Goal: Transaction & Acquisition: Register for event/course

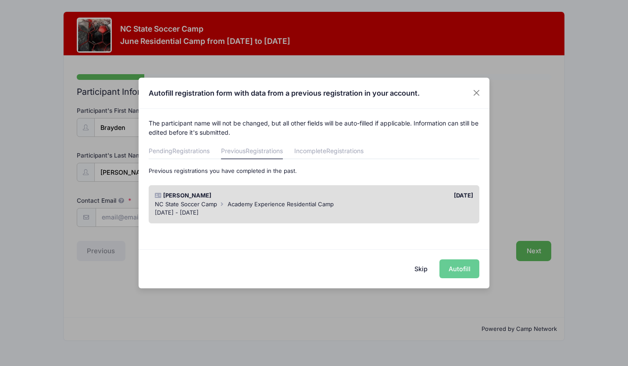
click at [405, 195] on div "[DATE]" at bounding box center [396, 195] width 164 height 9
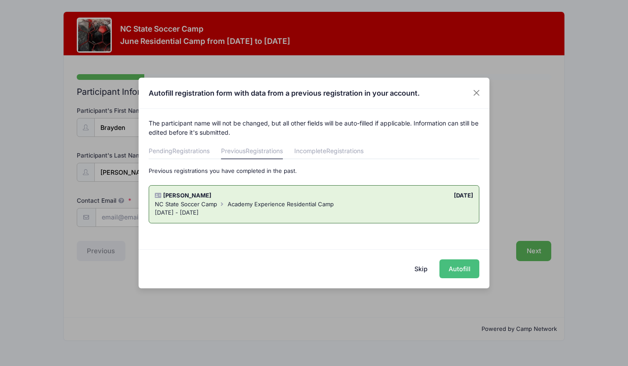
click at [448, 268] on button "Autofill" at bounding box center [459, 268] width 40 height 19
type input "[EMAIL_ADDRESS][DOMAIN_NAME]"
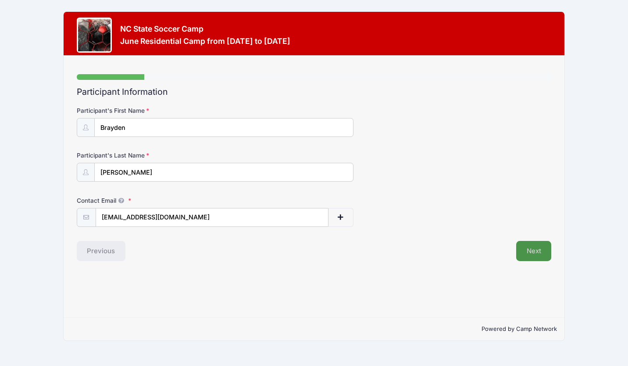
click at [538, 250] on button "Next" at bounding box center [534, 251] width 36 height 20
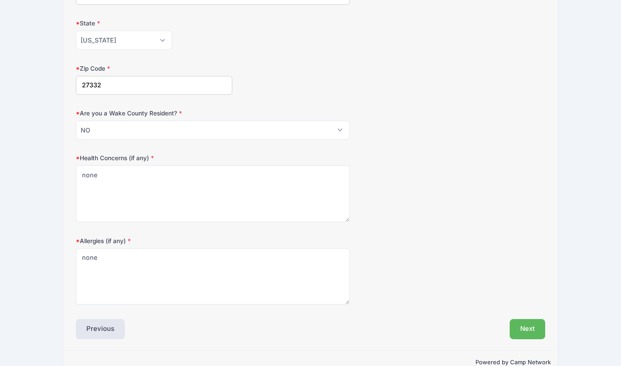
scroll to position [241, 0]
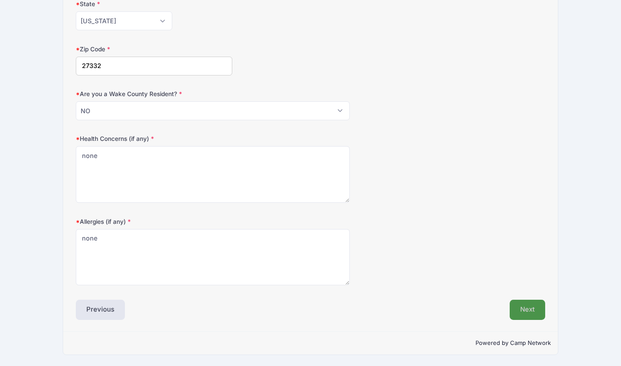
click at [528, 316] on button "Next" at bounding box center [528, 309] width 36 height 20
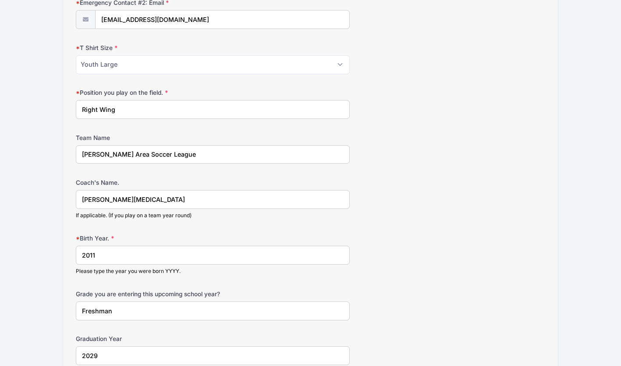
scroll to position [466, 0]
drag, startPoint x: 245, startPoint y: 151, endPoint x: 71, endPoint y: 143, distance: 174.2
click at [71, 143] on div "Step 3 /7 Step 1 Step 2 Step 3 Step 4 Policies Extra Items Summary Participant …" at bounding box center [310, 72] width 495 height 967
type input "C"
type input "Swarm NPL Academy Team"
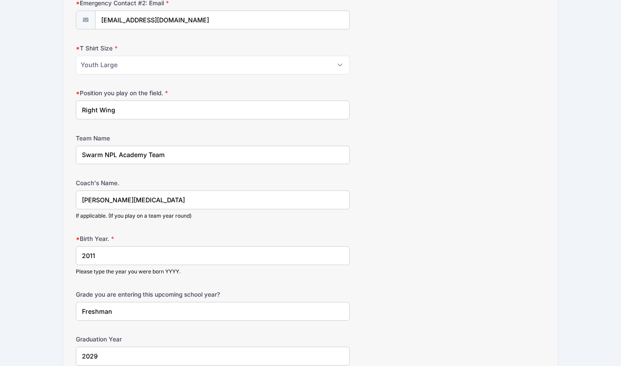
click at [126, 199] on input "[PERSON_NAME][MEDICAL_DATA]" at bounding box center [213, 199] width 274 height 19
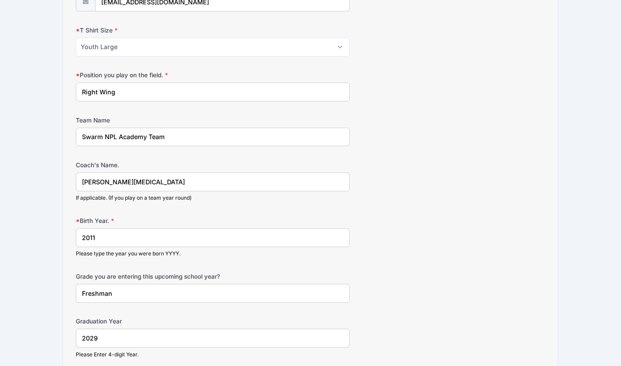
scroll to position [485, 0]
drag, startPoint x: 126, startPoint y: 181, endPoint x: 63, endPoint y: 175, distance: 63.3
click at [63, 175] on div "Step 3 /7 Step 1 Step 2 Step 3 Step 4 Policies Extra Items Summary Participant …" at bounding box center [310, 54] width 495 height 967
type input "N"
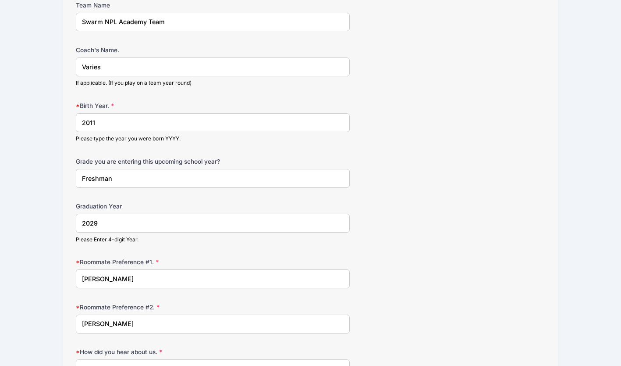
scroll to position [600, 0]
type input "Varies"
click at [114, 181] on input "Freshman" at bounding box center [213, 177] width 274 height 19
drag, startPoint x: 115, startPoint y: 172, endPoint x: 74, endPoint y: 174, distance: 41.2
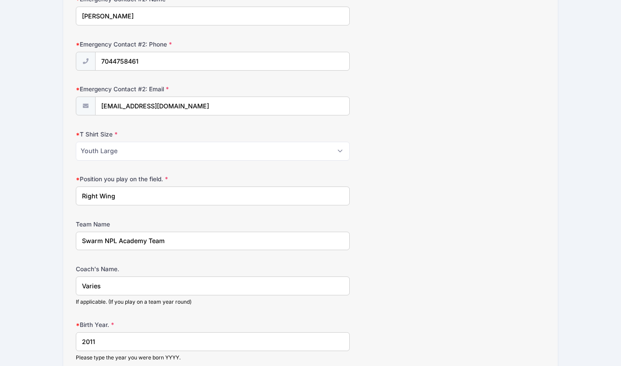
scroll to position [381, 0]
type input "Sophomore"
click at [132, 194] on input "Right Wing" at bounding box center [213, 194] width 274 height 19
click at [139, 145] on select "Please Select Youth Small Youth Medium Youth Large Adult Small Adult Medium Adu…" at bounding box center [213, 150] width 274 height 19
select select "Adult Small"
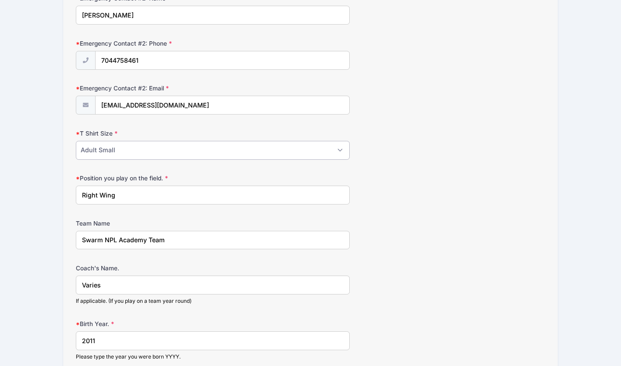
click at [76, 141] on select "Please Select Youth Small Youth Medium Youth Large Adult Small Adult Medium Adu…" at bounding box center [213, 150] width 274 height 19
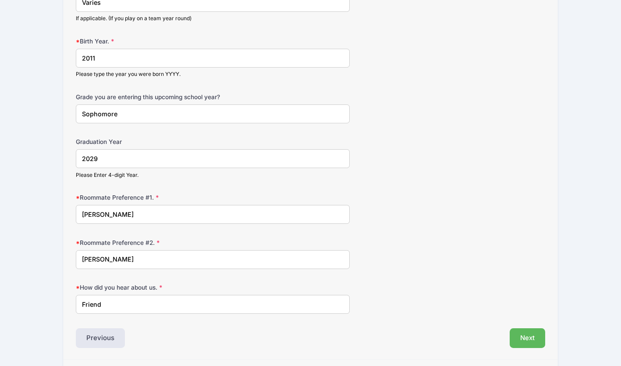
scroll to position [692, 0]
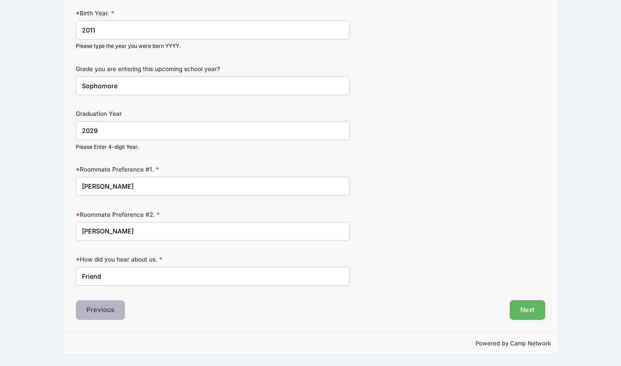
click at [101, 311] on button "Previous" at bounding box center [100, 310] width 49 height 20
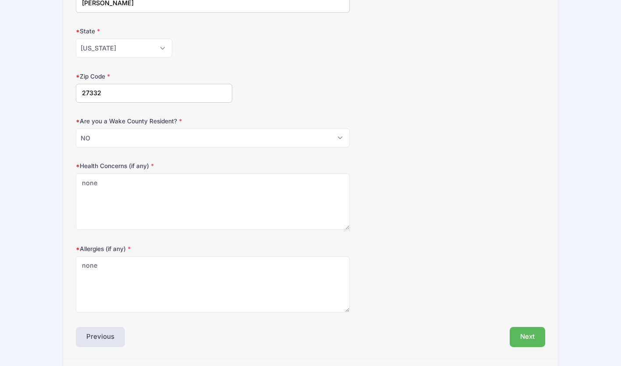
scroll to position [241, 0]
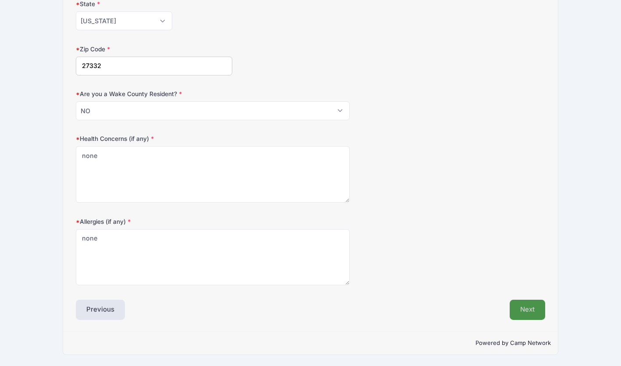
click at [524, 316] on button "Next" at bounding box center [528, 309] width 36 height 20
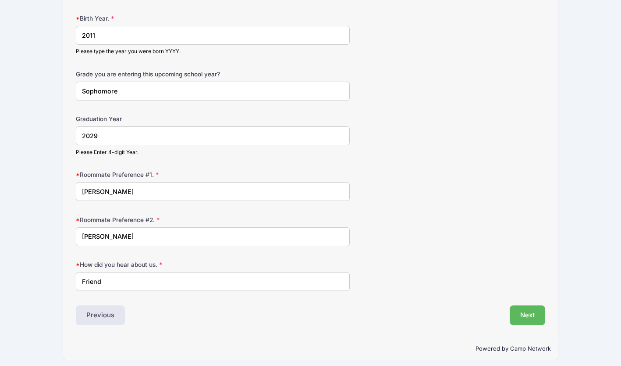
scroll to position [692, 0]
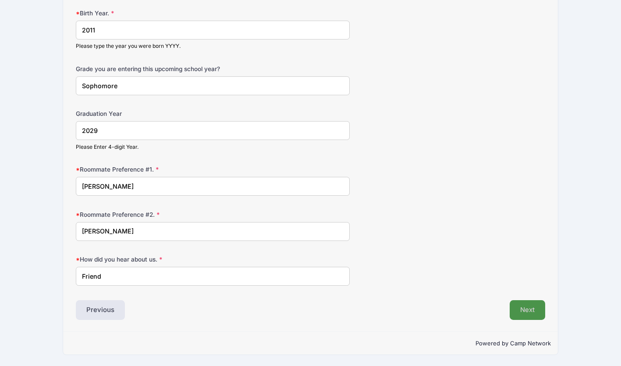
click at [536, 311] on button "Next" at bounding box center [528, 310] width 36 height 20
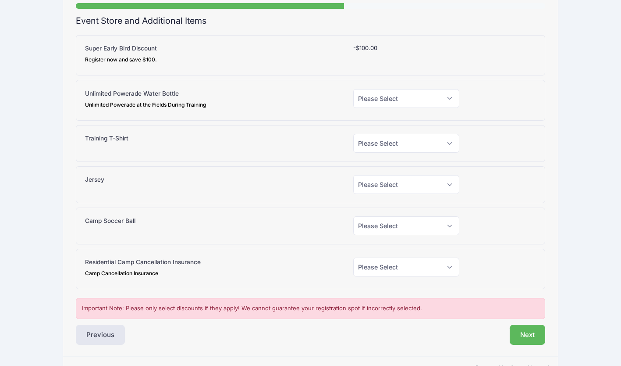
scroll to position [75, 0]
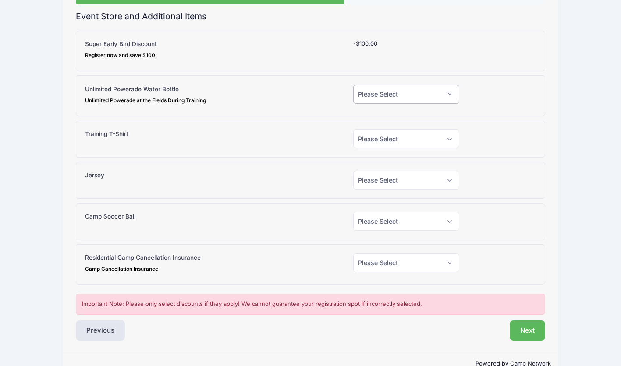
click at [440, 96] on select "Please Select Yes (+$15.00) No" at bounding box center [406, 94] width 107 height 19
select select "1"
click at [353, 85] on select "Please Select Yes (+$15.00) No" at bounding box center [406, 94] width 107 height 19
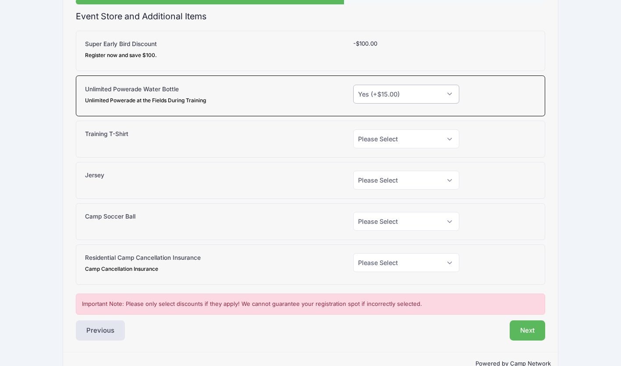
scroll to position [96, 0]
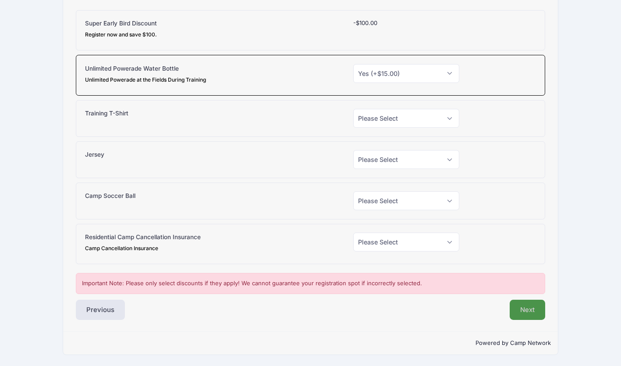
click at [527, 312] on button "Next" at bounding box center [528, 309] width 36 height 20
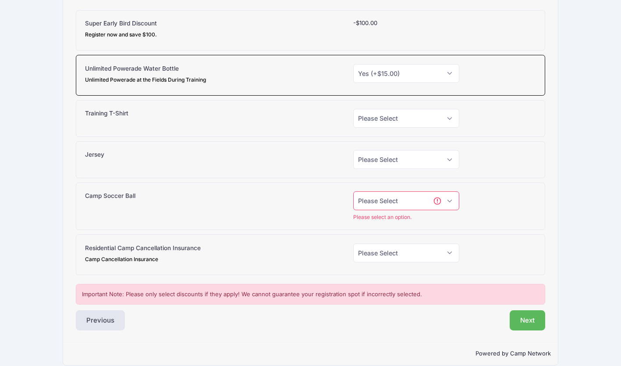
scroll to position [107, 0]
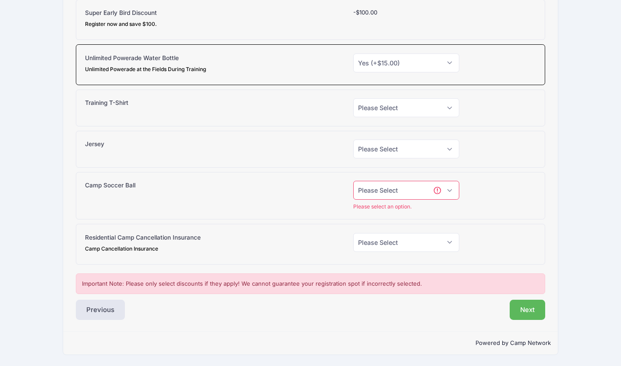
click at [422, 189] on select "Please Select Yes (+$38.00) No" at bounding box center [406, 190] width 107 height 19
select select "0"
click at [353, 191] on select "Please Select Yes (+$38.00) No" at bounding box center [406, 190] width 107 height 19
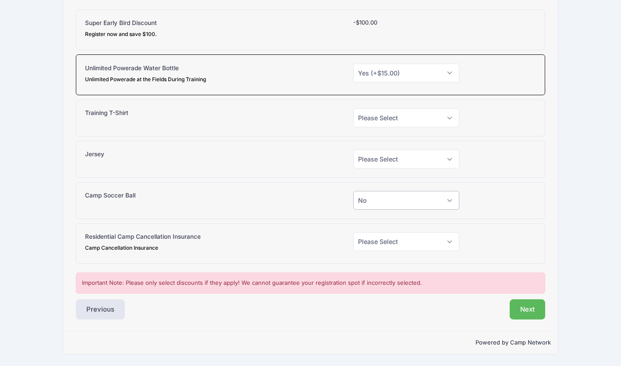
scroll to position [96, 0]
click at [421, 160] on select "Please Select Yes (+$30.00) No" at bounding box center [406, 159] width 107 height 19
select select "0"
click at [353, 150] on select "Please Select Yes (+$30.00) No" at bounding box center [406, 159] width 107 height 19
click at [417, 120] on select "Please Select Yes (+$20.00) No" at bounding box center [406, 118] width 107 height 19
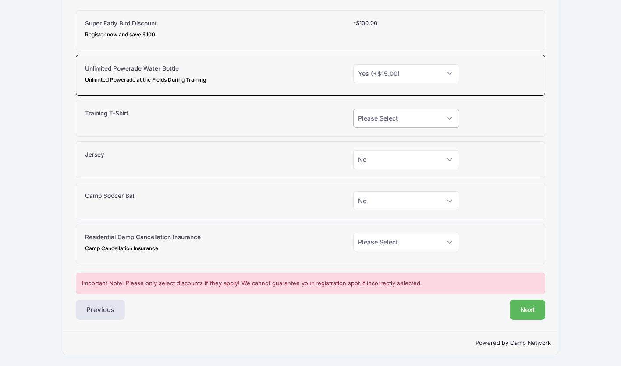
select select "0"
click at [353, 109] on select "Please Select Yes (+$20.00) No" at bounding box center [406, 118] width 107 height 19
click at [406, 244] on select "Please Select Yes (+$130.00) No" at bounding box center [406, 241] width 107 height 19
select select "0"
click at [353, 232] on select "Please Select Yes (+$130.00) No" at bounding box center [406, 241] width 107 height 19
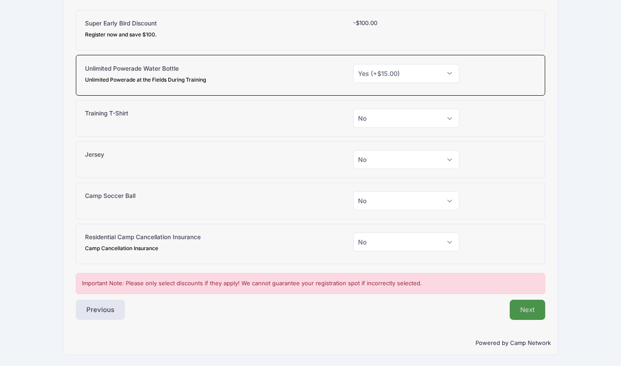
click at [528, 313] on button "Next" at bounding box center [528, 309] width 36 height 20
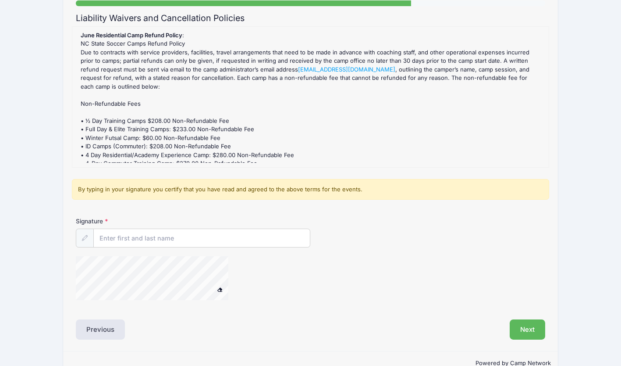
scroll to position [74, 0]
click at [184, 238] on input "Signature" at bounding box center [202, 237] width 216 height 19
type input "[PERSON_NAME]"
click at [520, 328] on button "Next" at bounding box center [528, 329] width 36 height 20
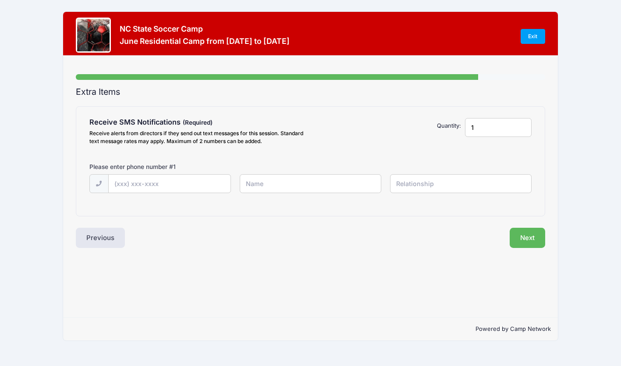
scroll to position [0, 0]
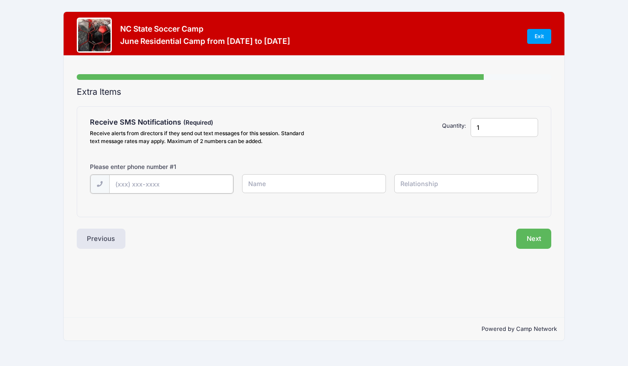
click at [163, 188] on input "text" at bounding box center [171, 183] width 124 height 19
type input "[PHONE_NUMBER]"
click at [298, 189] on input "text" at bounding box center [314, 183] width 144 height 19
type input "[PERSON_NAME]"
type input "Stepmom"
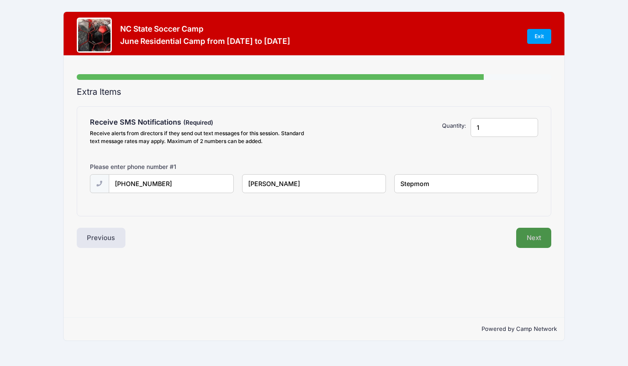
click at [535, 232] on button "Next" at bounding box center [534, 238] width 36 height 20
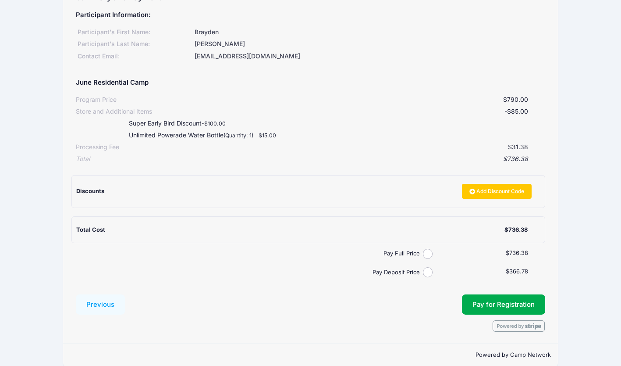
scroll to position [106, 0]
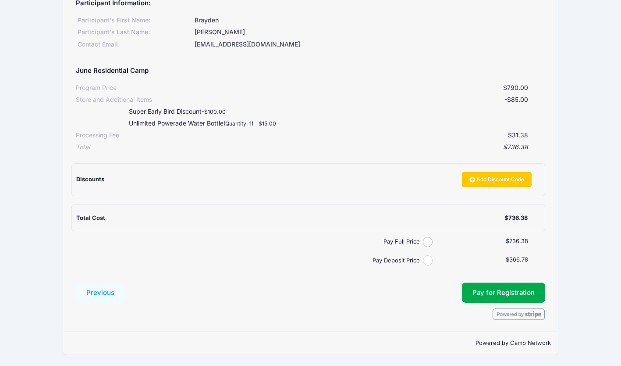
click at [426, 260] on input "Pay Deposit Price" at bounding box center [428, 260] width 10 height 10
radio input "true"
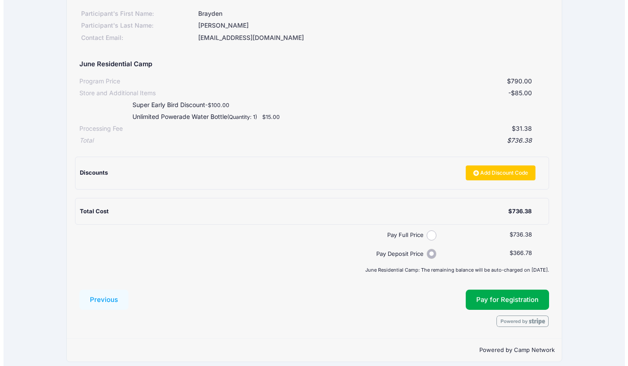
scroll to position [119, 0]
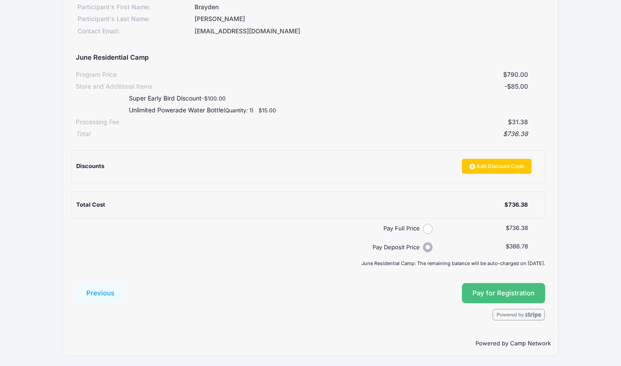
click at [489, 289] on button "Pay for Registration" at bounding box center [503, 293] width 83 height 20
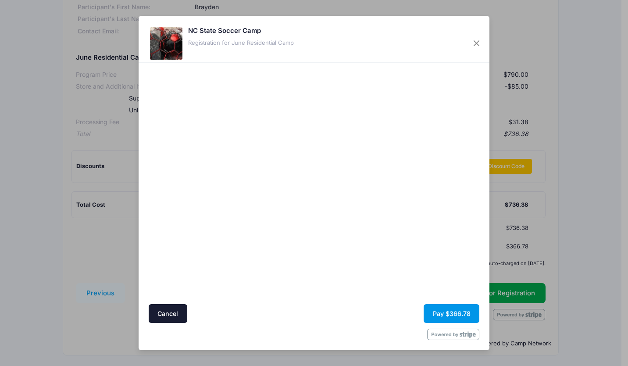
click at [444, 316] on button "Pay $366.78" at bounding box center [451, 313] width 56 height 19
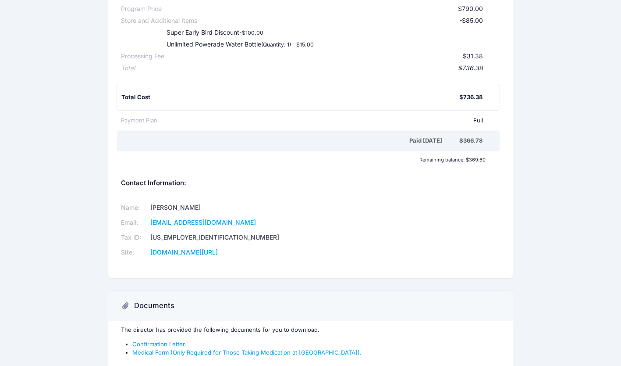
scroll to position [218, 0]
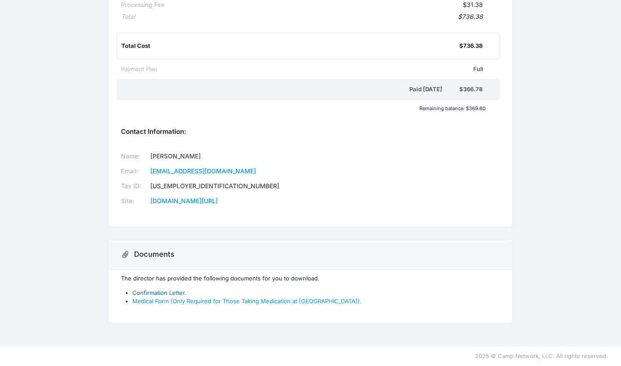
click at [159, 291] on link "Confirmation Letter." at bounding box center [159, 292] width 54 height 7
